Goal: Task Accomplishment & Management: Complete application form

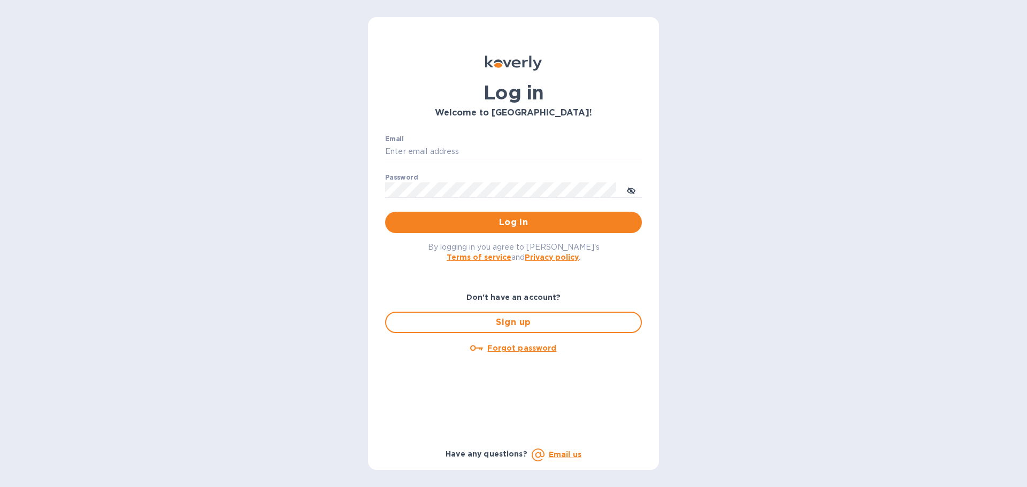
type input "[PERSON_NAME][EMAIL_ADDRESS][PERSON_NAME][DOMAIN_NAME]"
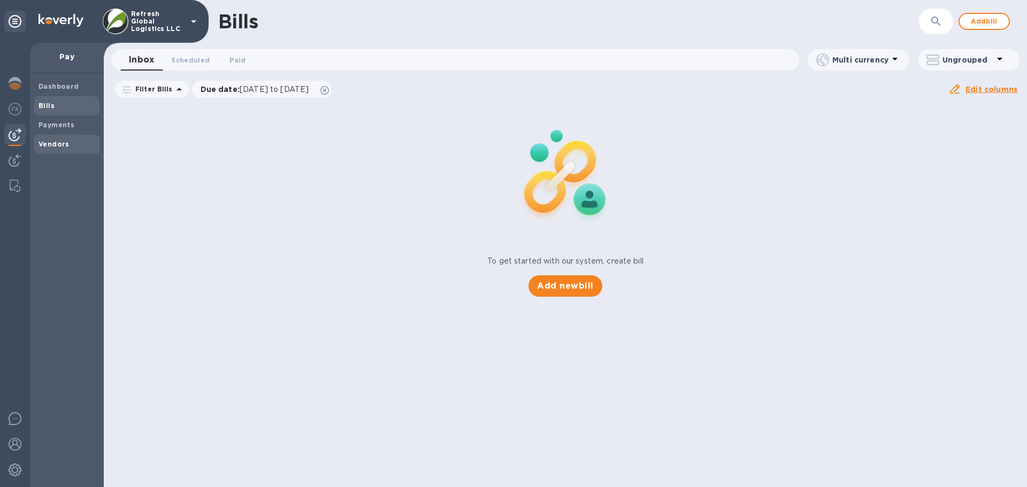
click at [62, 139] on span "Vendors" at bounding box center [54, 144] width 31 height 11
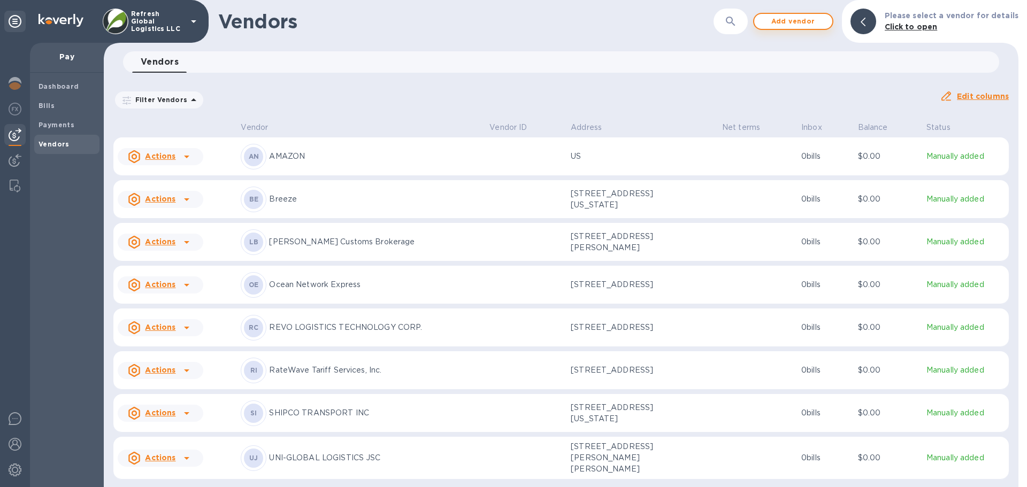
click at [782, 19] on span "Add vendor" at bounding box center [793, 21] width 61 height 13
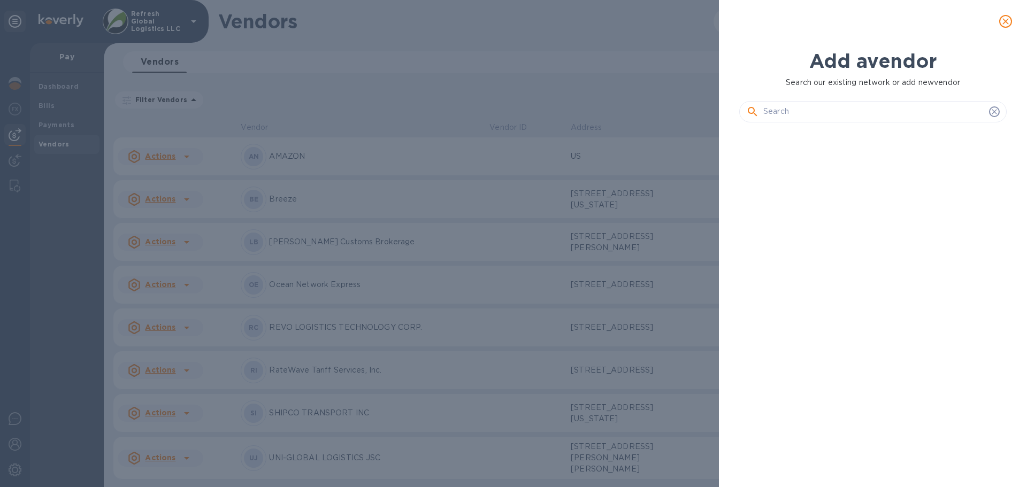
scroll to position [320, 272]
click at [791, 117] on input "text" at bounding box center [873, 112] width 221 height 16
drag, startPoint x: 818, startPoint y: 122, endPoint x: 815, endPoint y: 116, distance: 7.2
click at [818, 122] on div at bounding box center [872, 111] width 267 height 21
click at [808, 113] on input "text" at bounding box center [873, 112] width 221 height 16
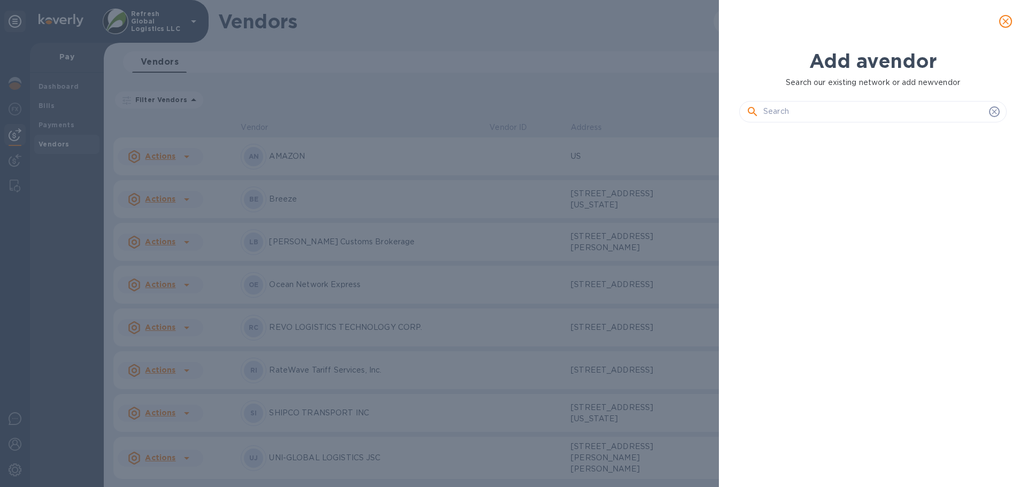
paste input "Freightos"
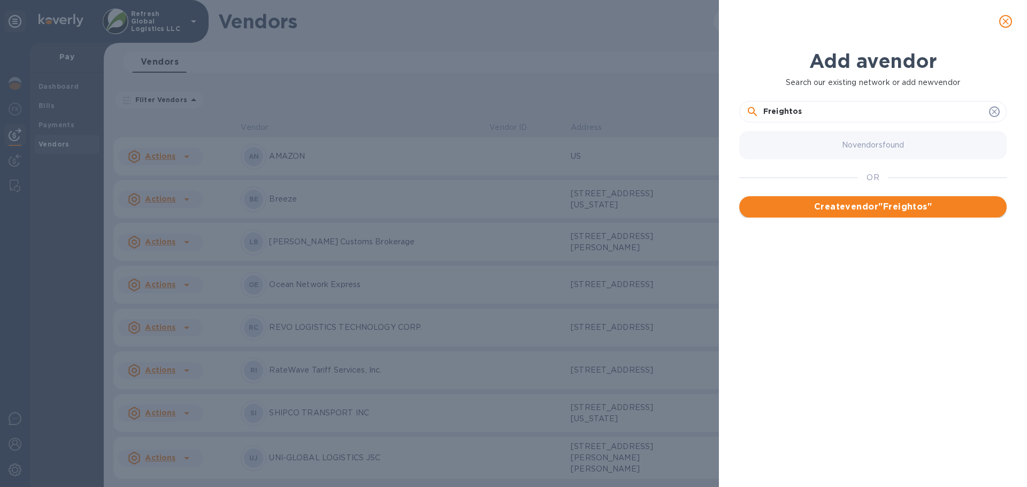
type input "Freightos"
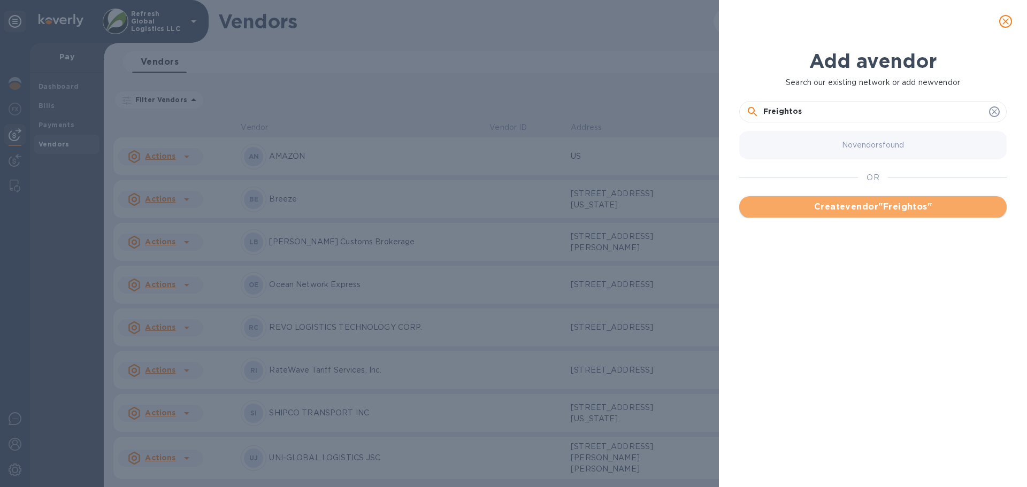
click at [870, 206] on span "Create vendor " Freightos "" at bounding box center [873, 207] width 250 height 13
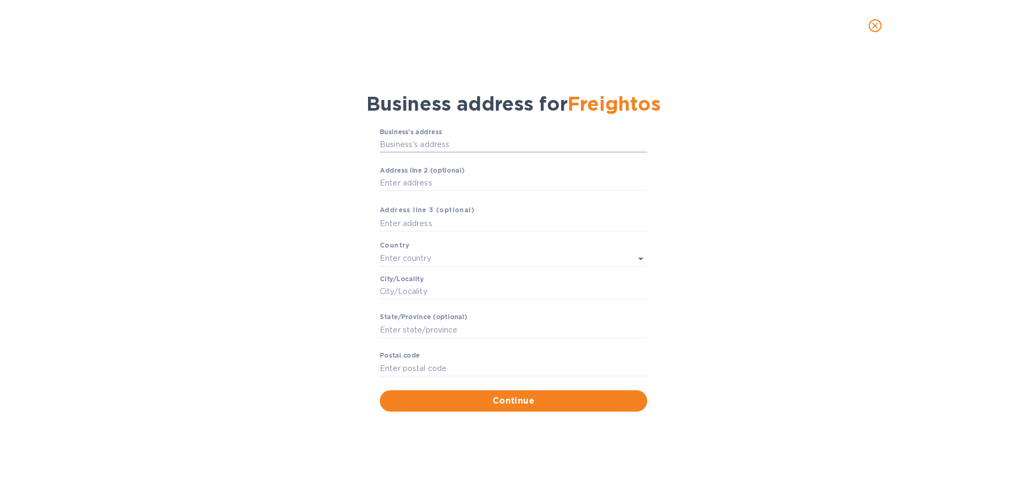
click at [431, 144] on input "Business’s аddress" at bounding box center [513, 145] width 267 height 16
paste input "K11 [GEOGRAPHIC_DATA]"
type input "[STREET_ADDRESS]"
type input "[GEOGRAPHIC_DATA]"
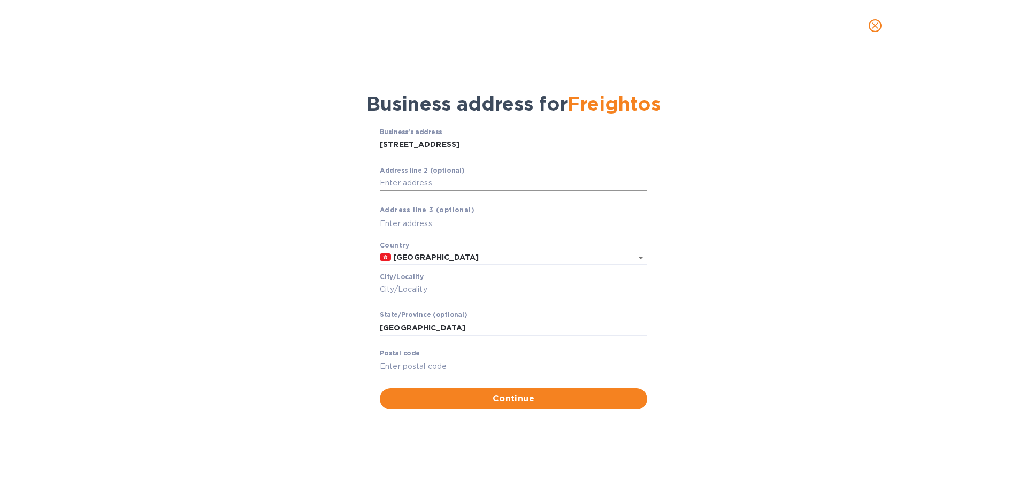
click at [403, 181] on input "Аddress line 2 (optional)" at bounding box center [513, 183] width 267 height 16
type input "Level 8"
click at [397, 225] on input "text" at bounding box center [513, 224] width 267 height 16
type input "K11"
click at [398, 287] on input "Сity/Locаlity" at bounding box center [513, 290] width 267 height 16
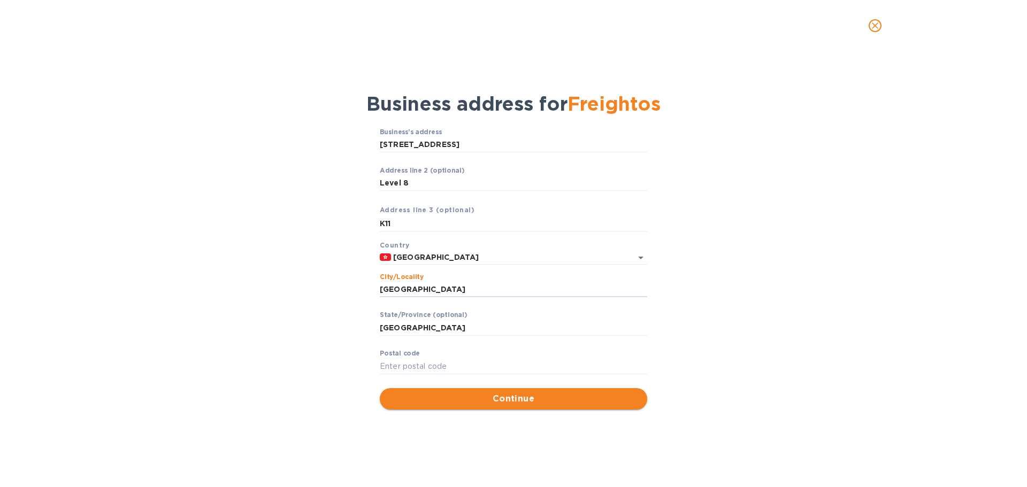
type input "[GEOGRAPHIC_DATA]"
click at [505, 397] on span "Continue" at bounding box center [513, 399] width 250 height 13
click at [391, 355] on label "Pоstal cоde" at bounding box center [400, 354] width 40 height 6
click at [391, 358] on input "Pоstal cоde" at bounding box center [513, 366] width 267 height 16
click at [400, 367] on input "Pоstal cоde" at bounding box center [513, 366] width 267 height 16
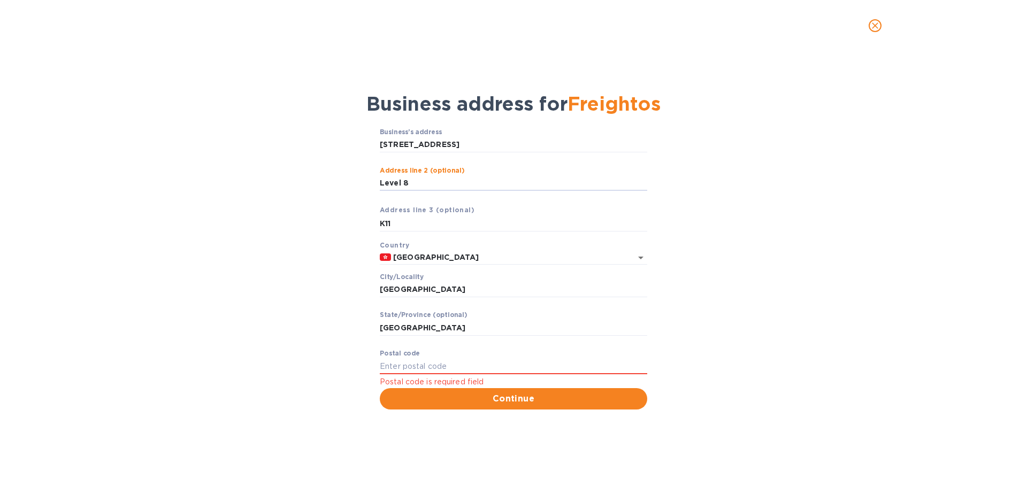
drag, startPoint x: 416, startPoint y: 182, endPoint x: 346, endPoint y: 181, distance: 70.6
click at [346, 181] on div "Business’s аddress 728號 [GEOGRAPHIC_DATA] ​ Аddress line 2 (optional) Level 8 ​…" at bounding box center [513, 269] width 999 height 294
type input "8/F K11"
drag, startPoint x: 414, startPoint y: 221, endPoint x: 319, endPoint y: 223, distance: 94.7
click at [319, 223] on div "Business’s аddress 728號 [GEOGRAPHIC_DATA] ​ Аddress line 2 (optional) 8/F K11 ​…" at bounding box center [513, 269] width 999 height 294
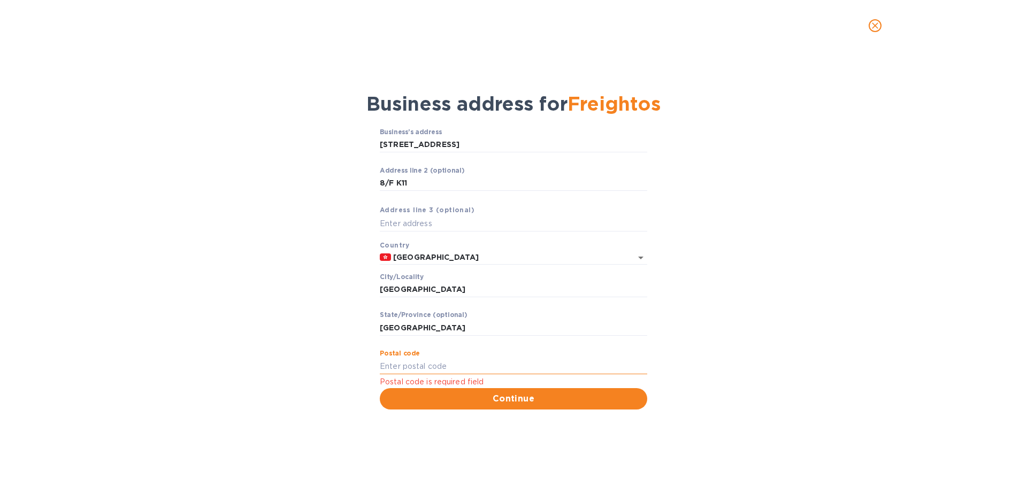
click at [405, 367] on input "Pоstal cоde" at bounding box center [513, 366] width 267 height 16
click at [412, 366] on input "Pоstal cоde" at bounding box center [513, 366] width 267 height 16
type input "999077"
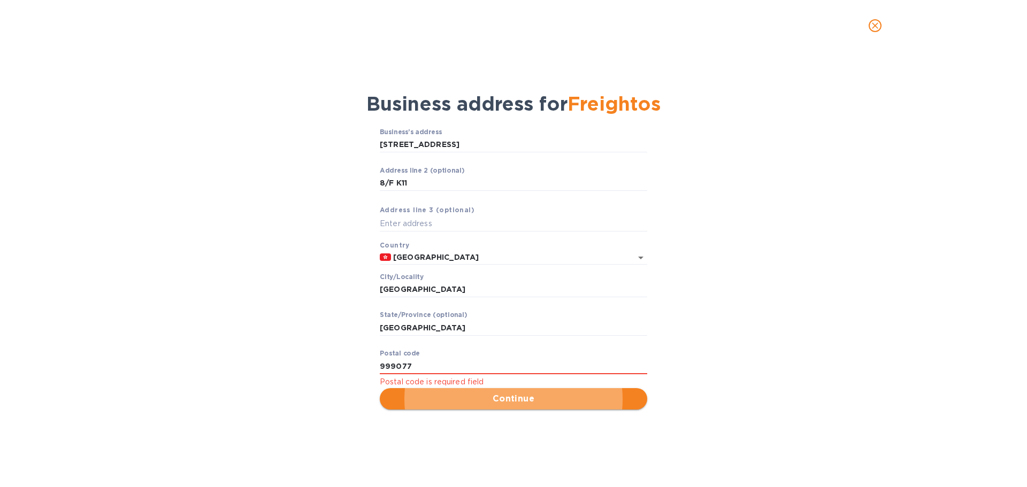
click at [487, 397] on span "Continue" at bounding box center [513, 399] width 250 height 13
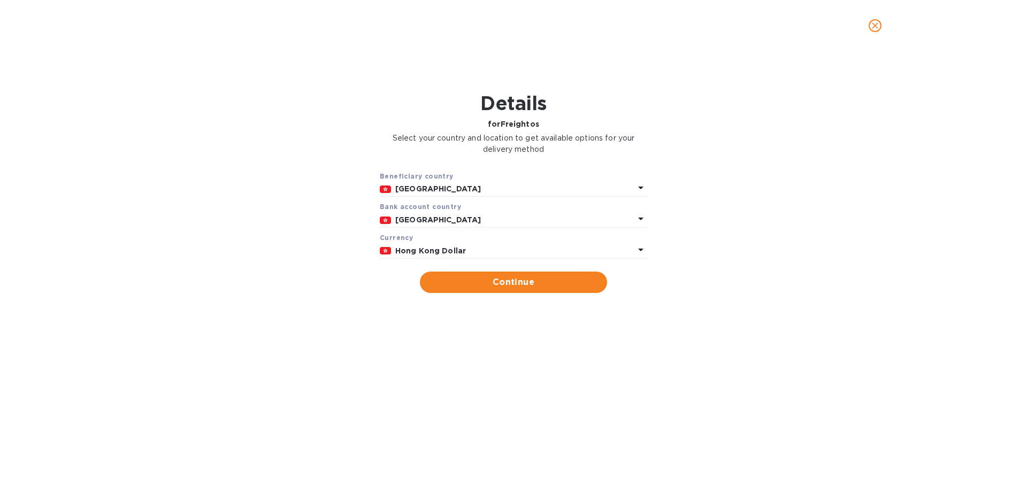
click at [443, 190] on p "[GEOGRAPHIC_DATA]" at bounding box center [514, 188] width 239 height 11
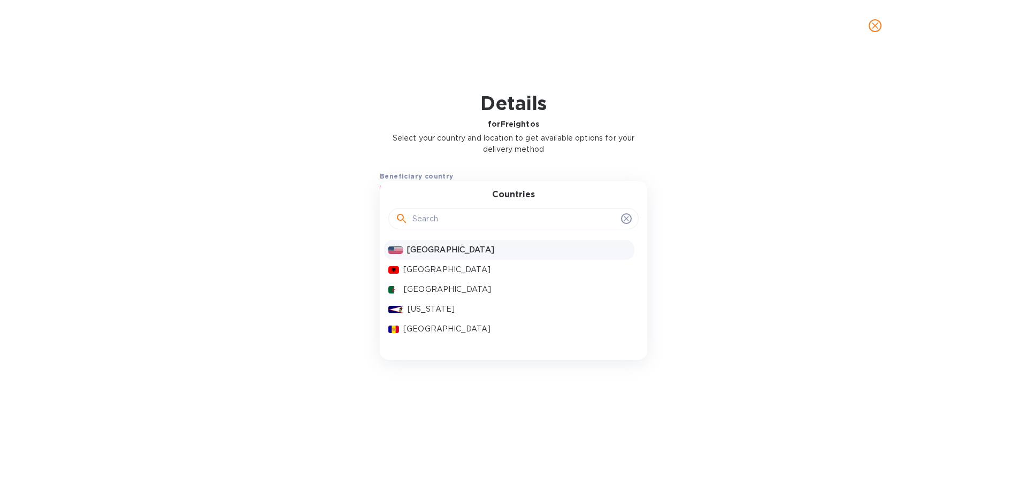
click at [418, 251] on p "[GEOGRAPHIC_DATA]" at bounding box center [518, 249] width 223 height 11
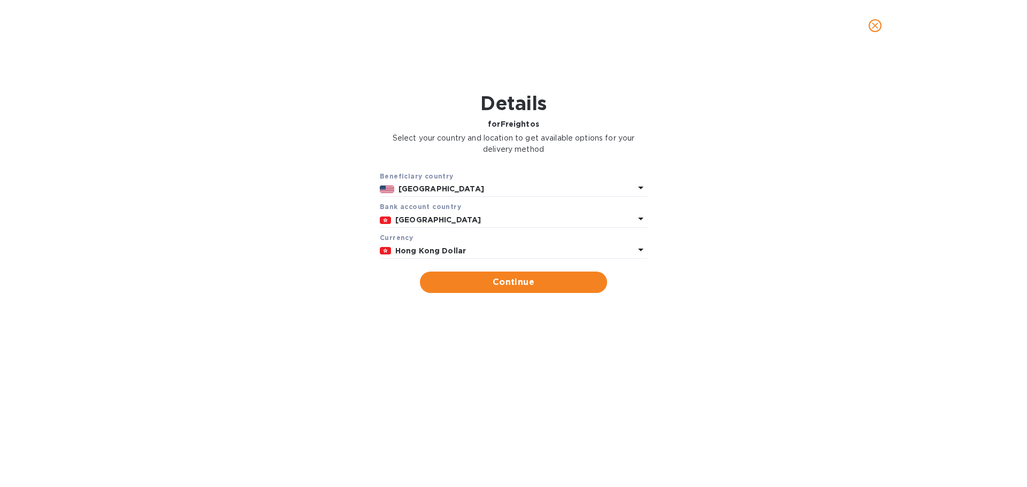
click at [416, 219] on b "[GEOGRAPHIC_DATA]" at bounding box center [438, 220] width 86 height 9
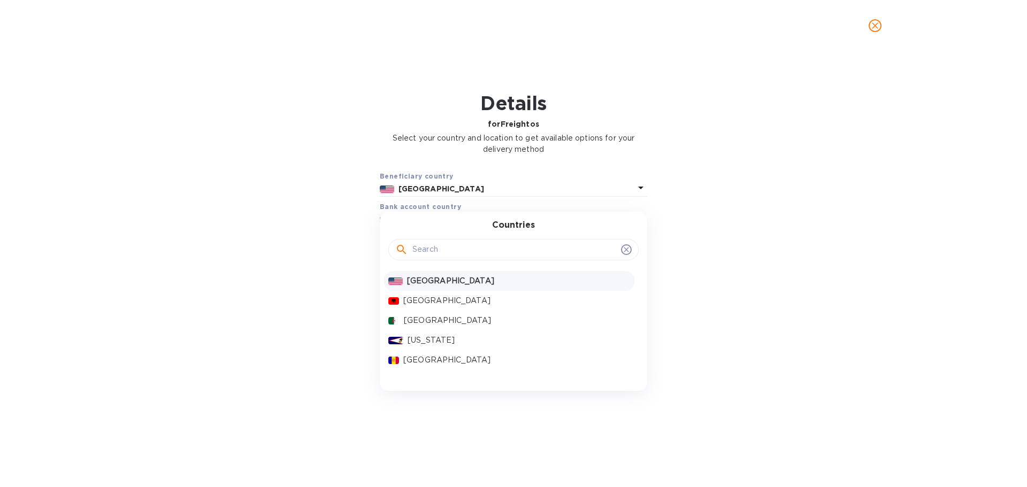
click at [424, 281] on p "[GEOGRAPHIC_DATA]" at bounding box center [518, 280] width 223 height 11
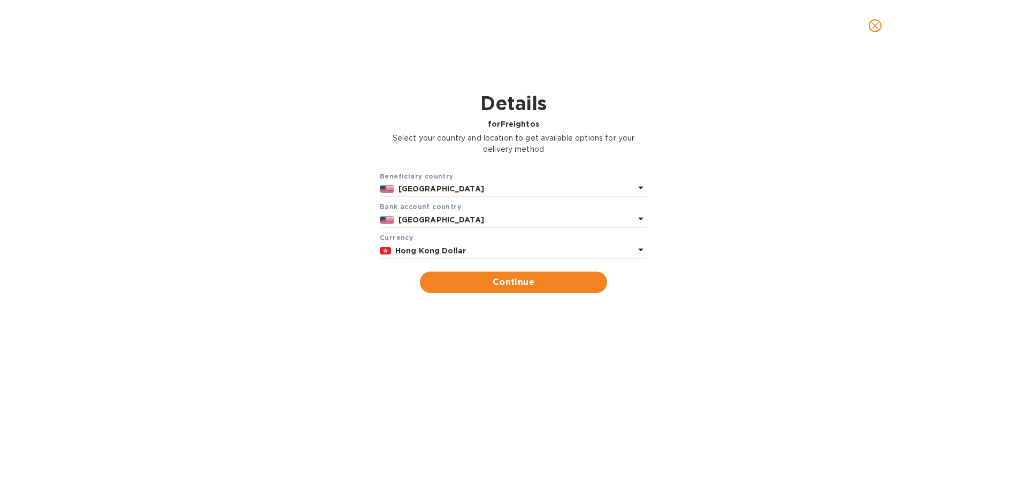
click at [416, 254] on b "Hong Kong Dollar" at bounding box center [430, 251] width 71 height 9
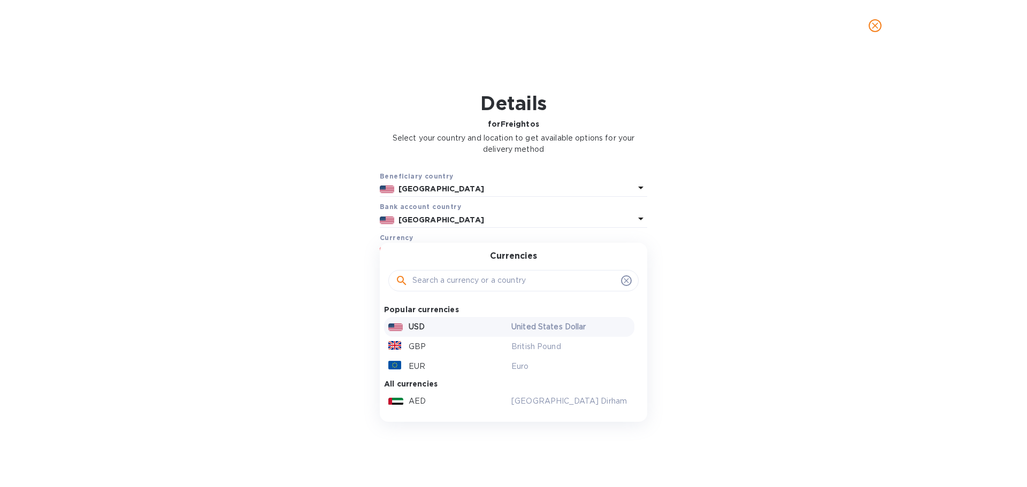
click at [422, 326] on p "USD" at bounding box center [417, 327] width 16 height 11
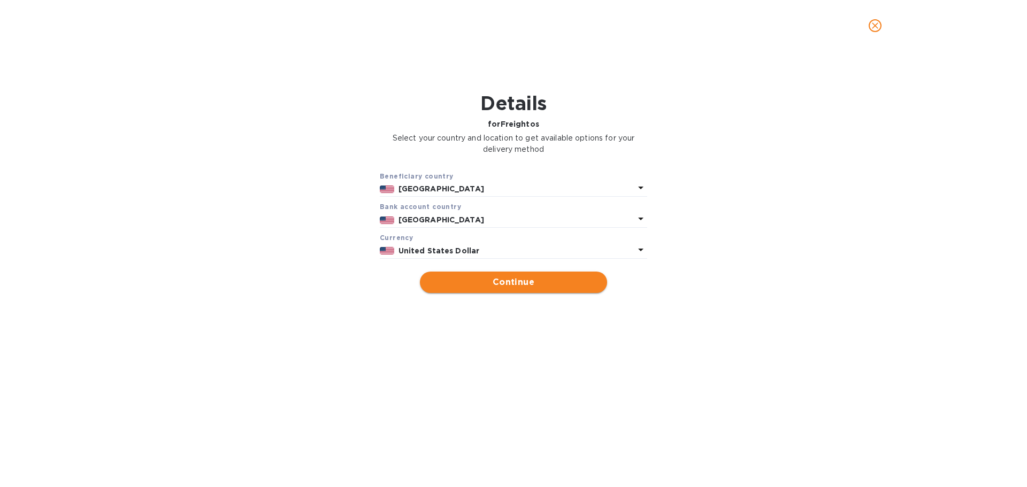
click at [494, 282] on span "Continue" at bounding box center [513, 282] width 170 height 13
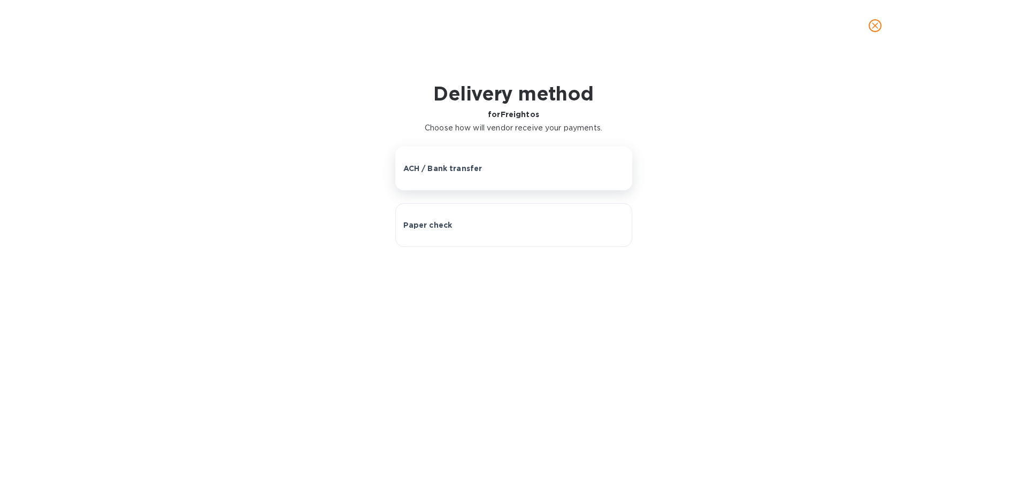
click at [461, 167] on p "ACH / Bank transfer" at bounding box center [442, 168] width 79 height 11
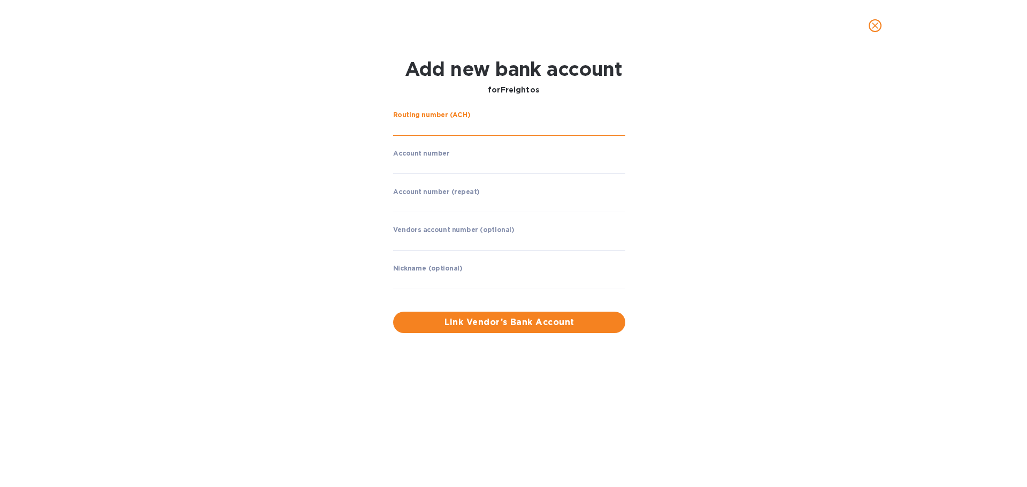
click at [417, 124] on input "string" at bounding box center [509, 128] width 232 height 16
click at [408, 133] on input "string" at bounding box center [509, 128] width 232 height 16
type input "026073150"
click at [416, 165] on input "string" at bounding box center [509, 166] width 232 height 16
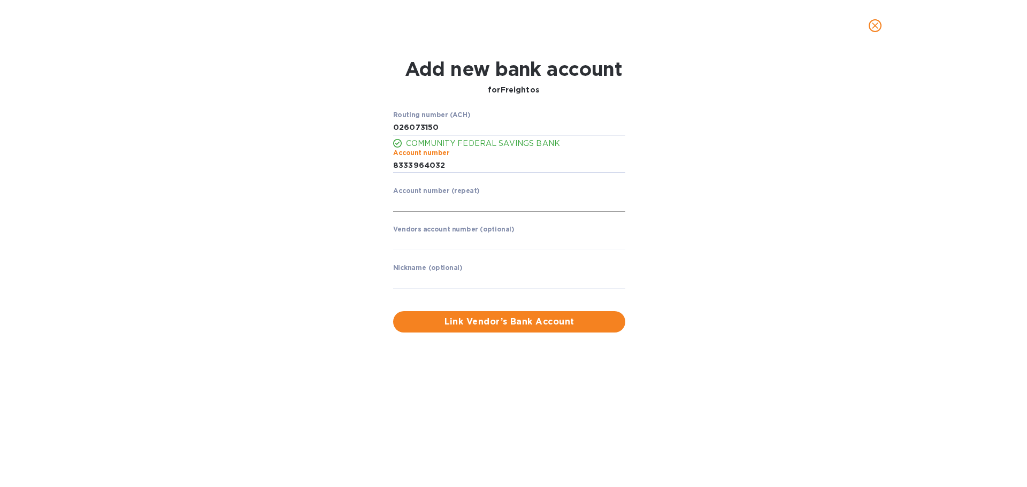
type input "8333964032"
click at [434, 208] on input "string" at bounding box center [509, 204] width 232 height 16
type input "8333964032"
click at [429, 240] on input "text" at bounding box center [509, 242] width 232 height 16
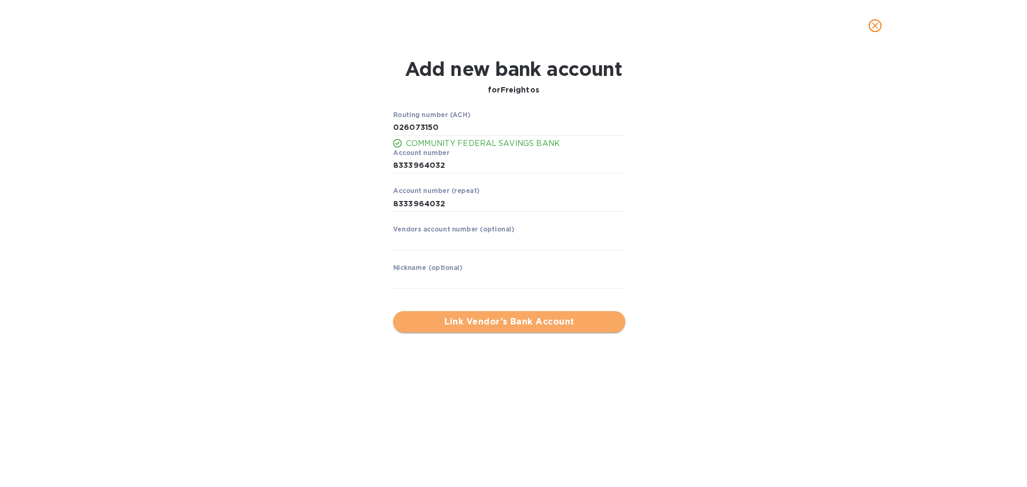
click at [489, 319] on span "Link Vendor’s Bank Account" at bounding box center [509, 322] width 215 height 13
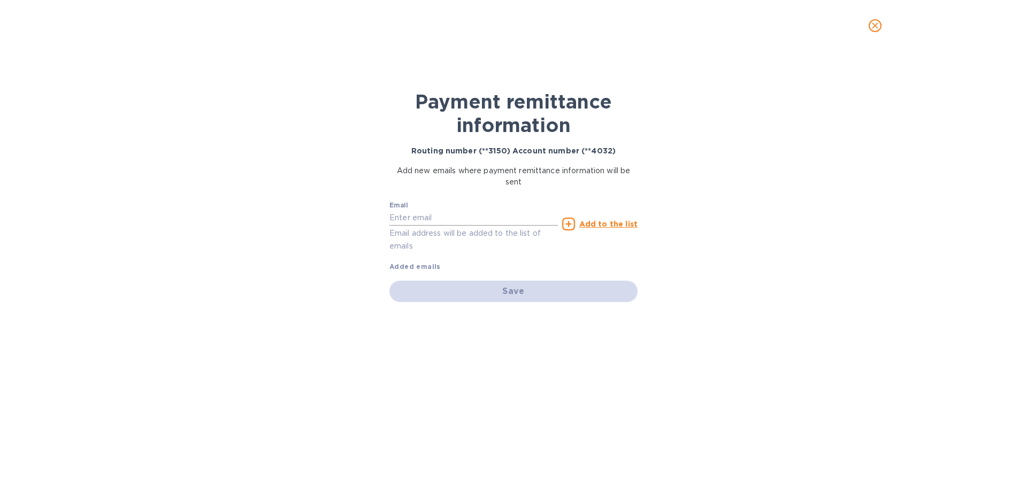
click at [423, 221] on input "text" at bounding box center [473, 218] width 169 height 16
type input "[PERSON_NAME][EMAIL_ADDRESS][PERSON_NAME][DOMAIN_NAME]"
click at [598, 223] on u "Add to the list" at bounding box center [608, 224] width 58 height 9
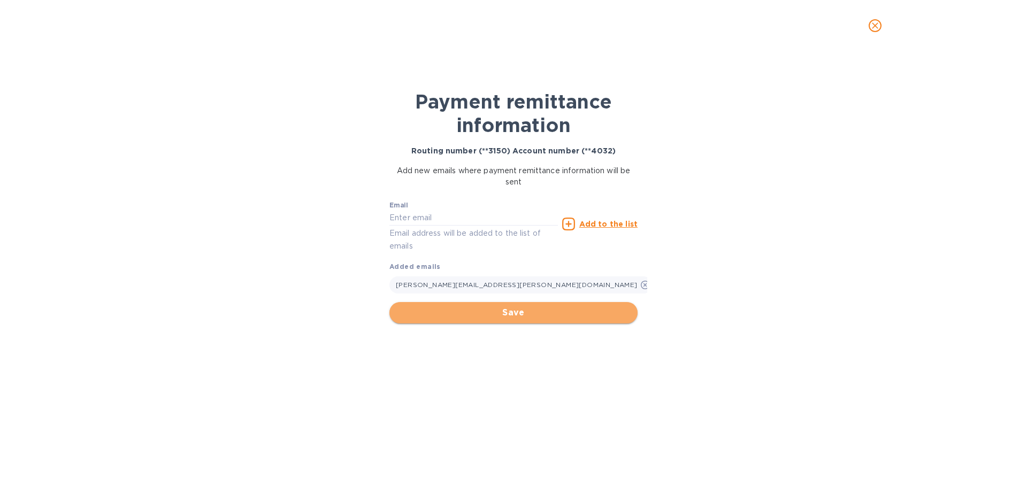
click at [515, 312] on span "Save" at bounding box center [513, 313] width 231 height 13
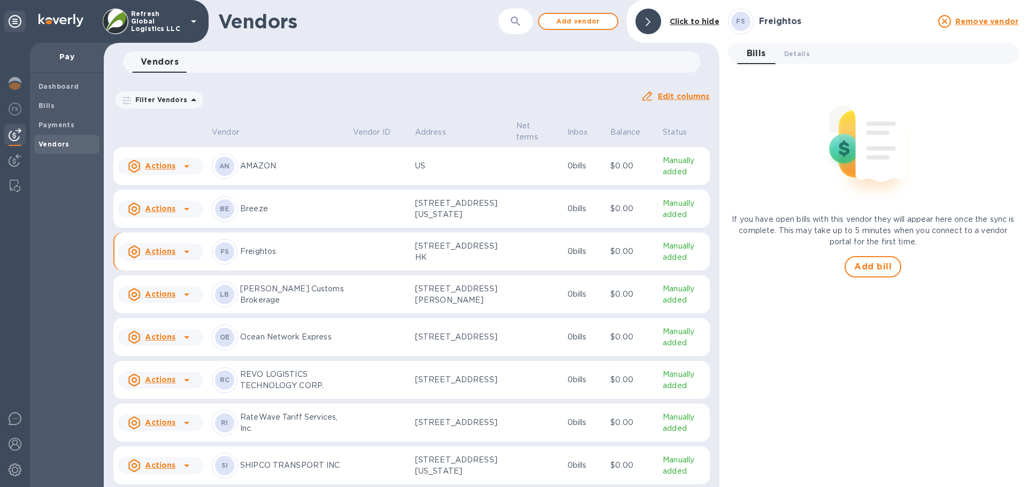
click at [246, 257] on p "Freightos" at bounding box center [292, 251] width 104 height 11
click at [165, 256] on u "Actions" at bounding box center [160, 251] width 30 height 9
